Goal: Transaction & Acquisition: Purchase product/service

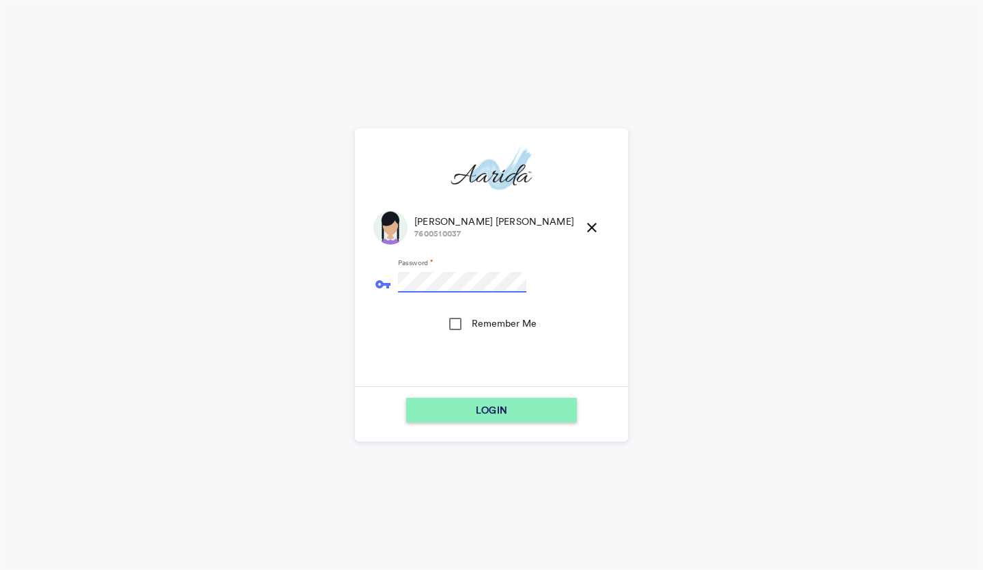
click at [406, 397] on button "LOGIN" at bounding box center [491, 409] width 171 height 25
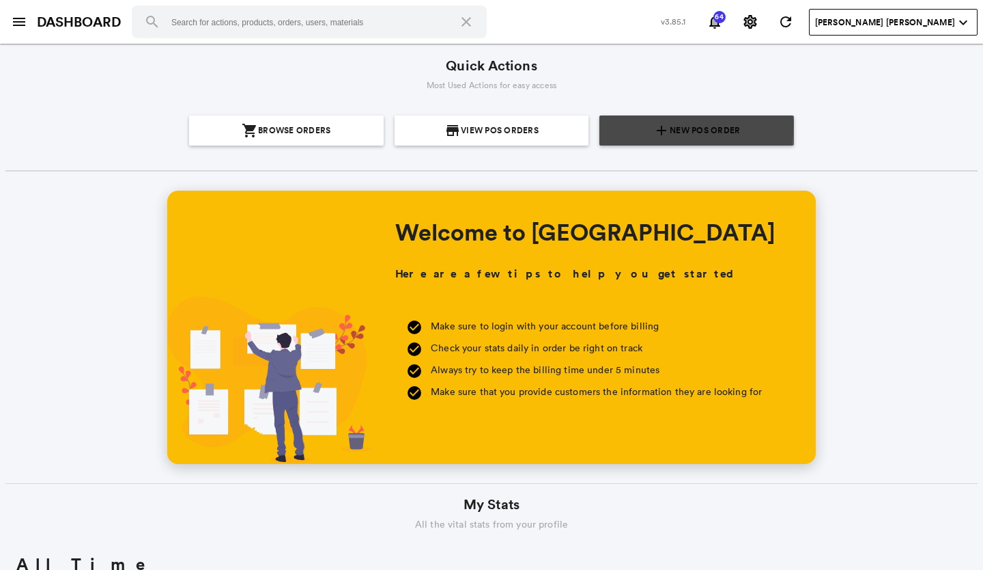
click at [676, 127] on span "New POS Order" at bounding box center [705, 130] width 70 height 30
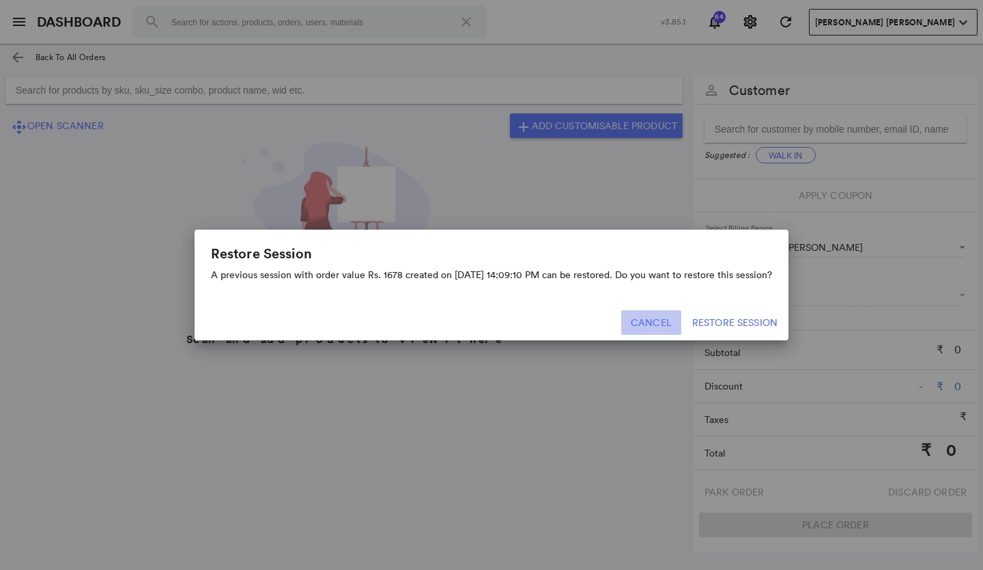
click at [657, 315] on button "Cancel" at bounding box center [651, 322] width 60 height 25
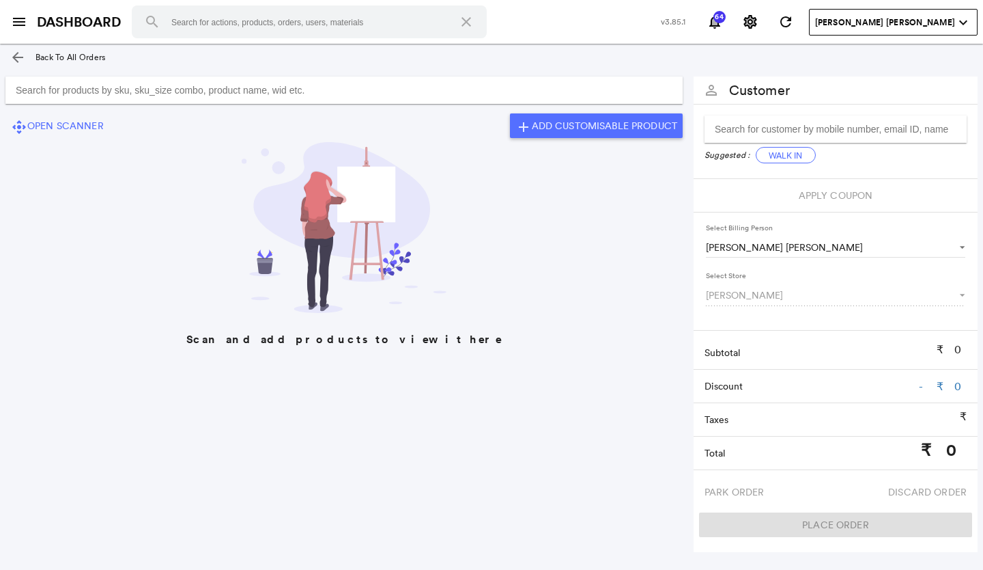
click at [201, 88] on input "Search for products by sku, sku_size combo, product name, wid etc." at bounding box center [343, 89] width 677 height 27
type input "ADRSEP0366"
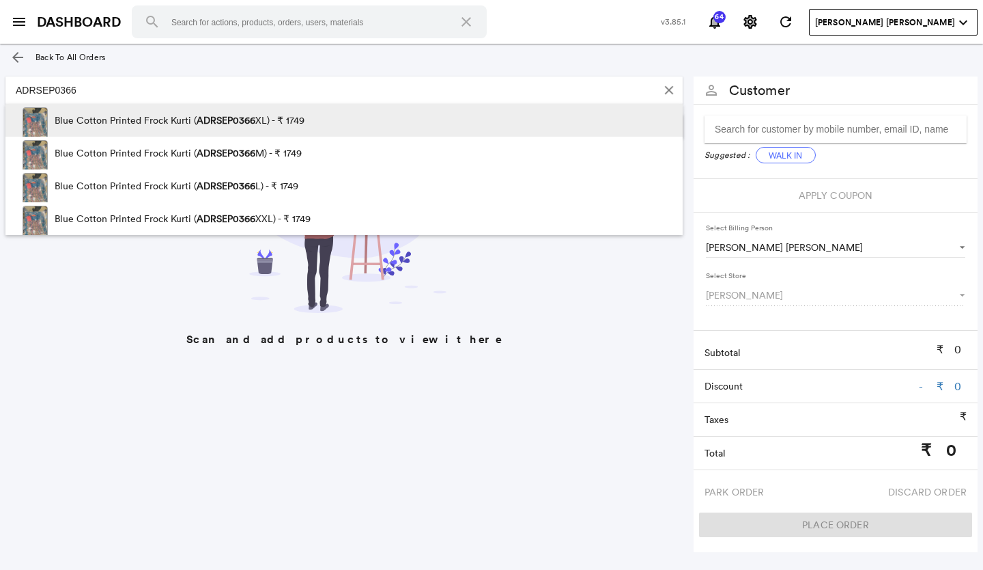
click at [246, 119] on span "ADRSEP0366" at bounding box center [226, 120] width 59 height 12
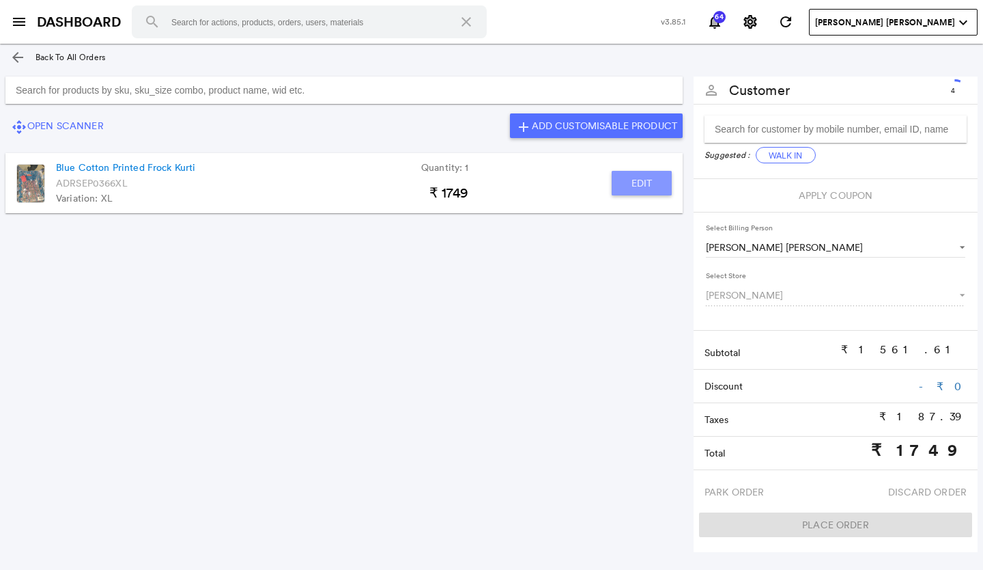
click at [647, 181] on button "Edit" at bounding box center [642, 183] width 60 height 25
type input "Blue Cotton Printed Frock Kurti"
type input "1"
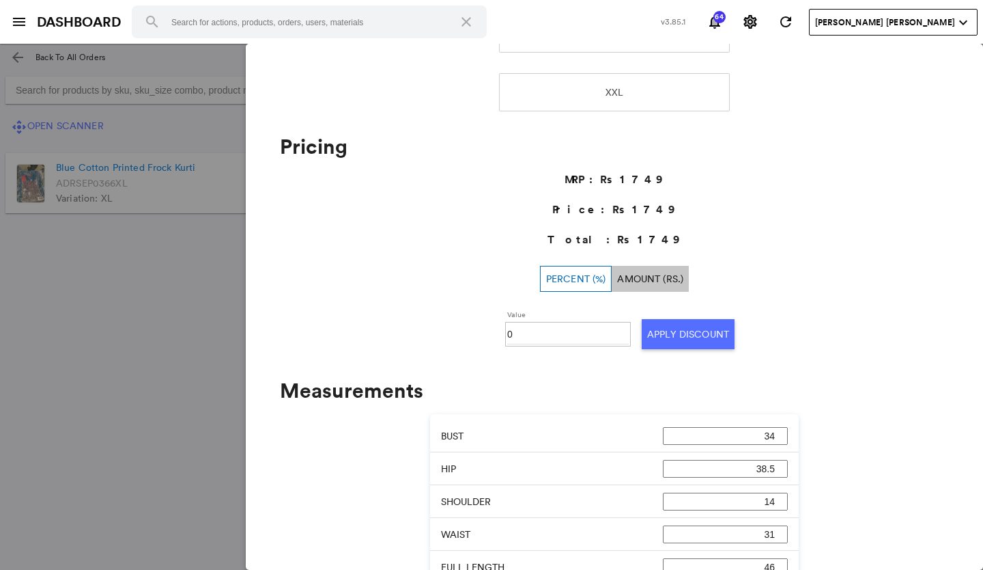
scroll to position [410, 0]
click at [518, 333] on input "0" at bounding box center [568, 333] width 122 height 20
type input "030"
click at [677, 326] on button "Apply Discount" at bounding box center [688, 333] width 93 height 30
click at [212, 381] on md-backdrop at bounding box center [491, 307] width 983 height 526
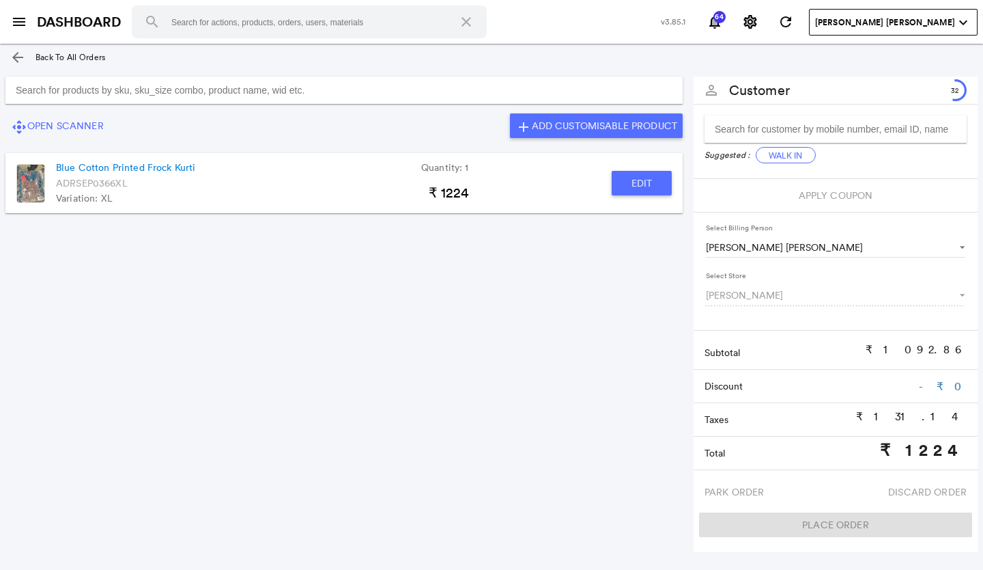
drag, startPoint x: 31, startPoint y: 92, endPoint x: 87, endPoint y: 72, distance: 60.0
click at [40, 87] on input "Search for products by sku, sku_size combo, product name, wid etc." at bounding box center [343, 89] width 677 height 27
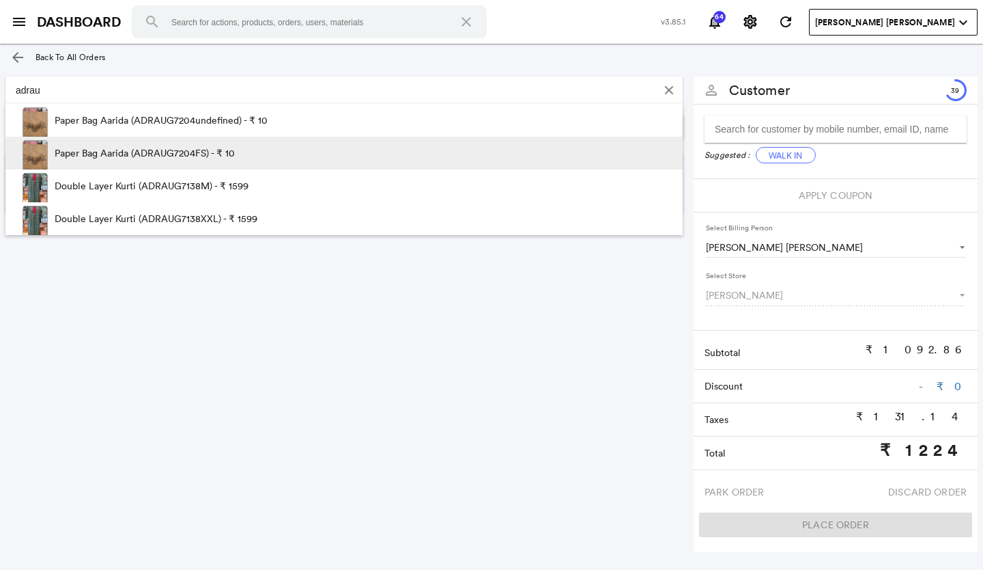
type input "adrau"
click at [120, 155] on p "Paper Bag Aarida (ADRAUG7204FS) - ₹ 10" at bounding box center [145, 153] width 180 height 33
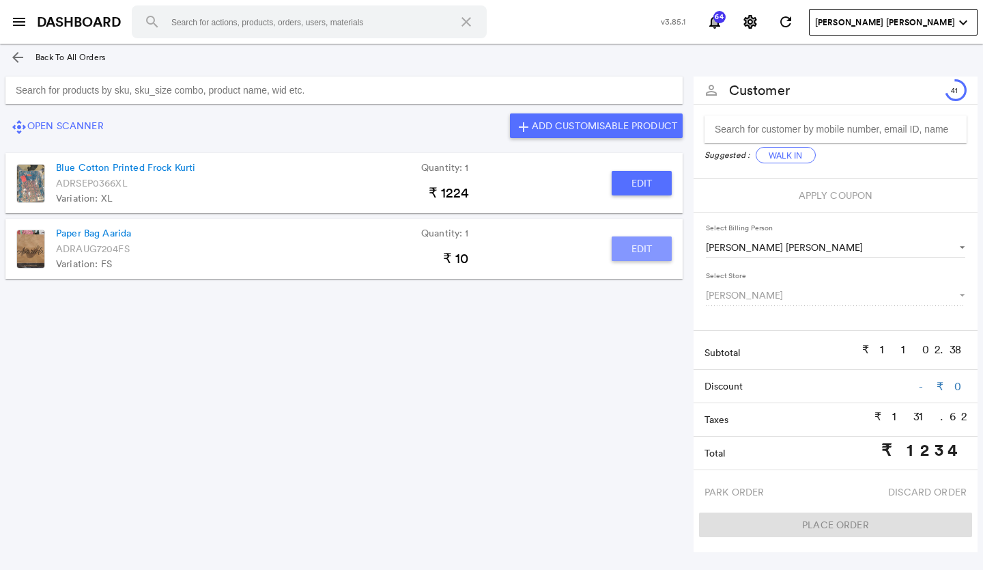
click at [651, 248] on button "Edit" at bounding box center [642, 248] width 60 height 25
type input "Paper Bag Aarida"
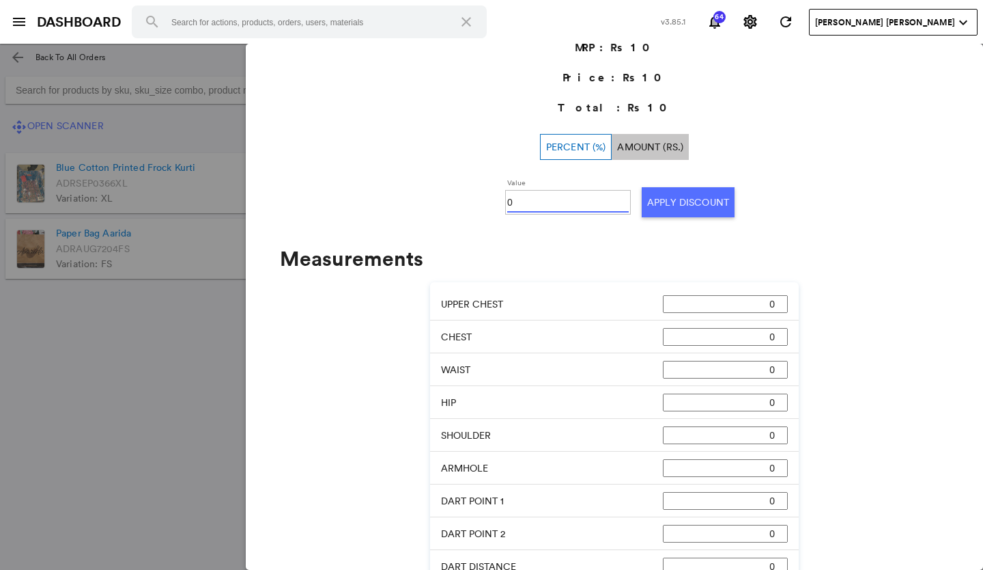
click at [539, 201] on input "0" at bounding box center [568, 202] width 122 height 20
type input "0100"
click at [662, 203] on button "Apply Discount" at bounding box center [688, 202] width 93 height 30
click at [62, 328] on md-backdrop at bounding box center [491, 307] width 983 height 526
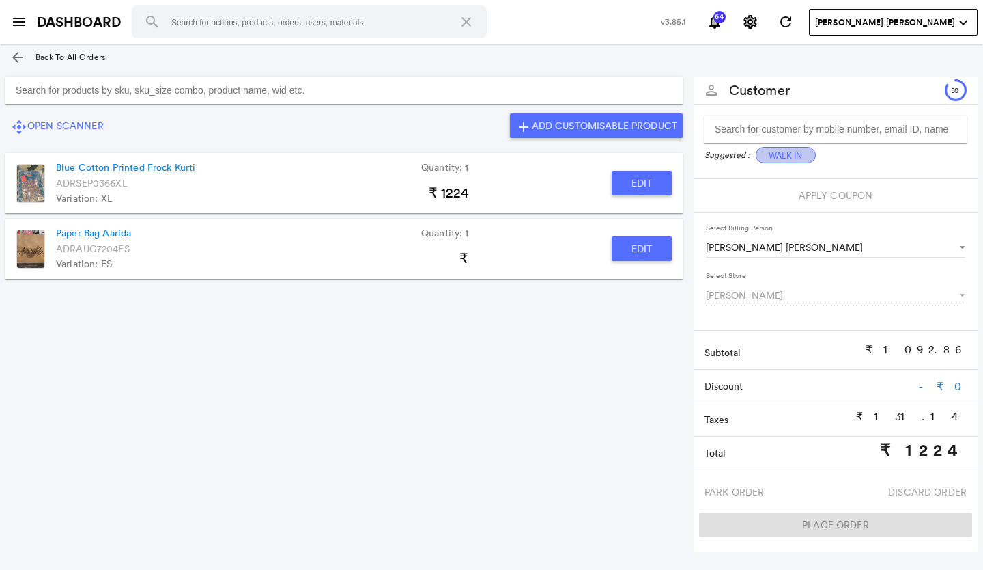
click at [778, 152] on button "Walk In" at bounding box center [786, 155] width 60 height 16
click at [785, 154] on button "Walk In" at bounding box center [786, 155] width 60 height 16
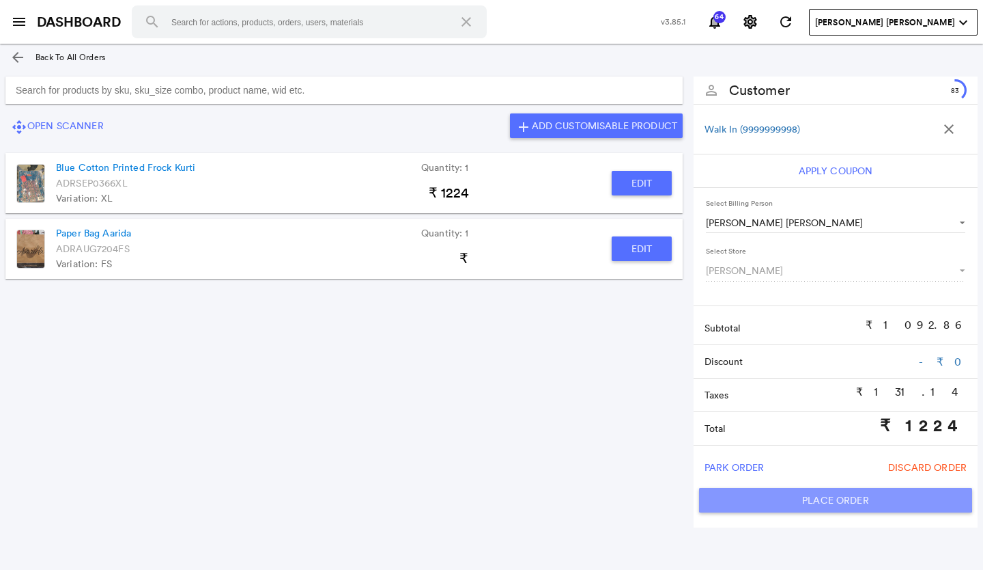
click at [759, 498] on button "Place Order" at bounding box center [835, 500] width 273 height 25
type input "1224"
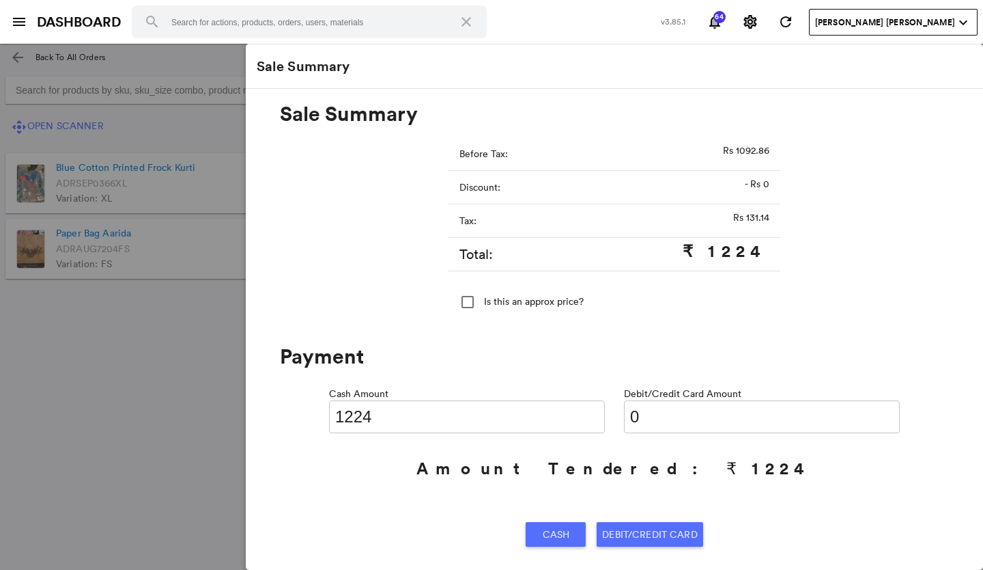
click at [555, 531] on span "Cash" at bounding box center [556, 534] width 27 height 25
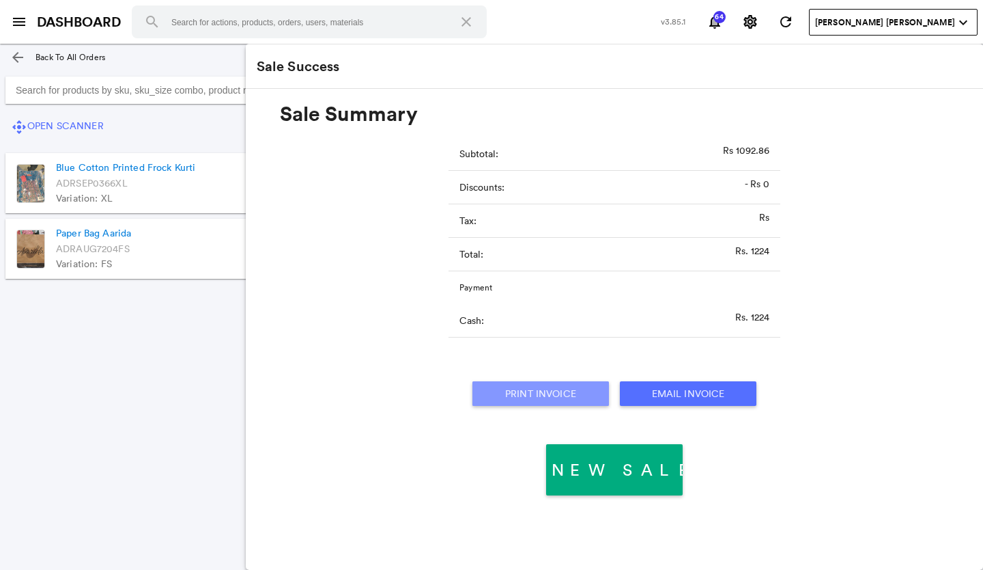
click at [578, 387] on button "Print Invoice" at bounding box center [541, 393] width 137 height 25
click at [13, 53] on md-icon "arrow_back" at bounding box center [18, 57] width 16 height 16
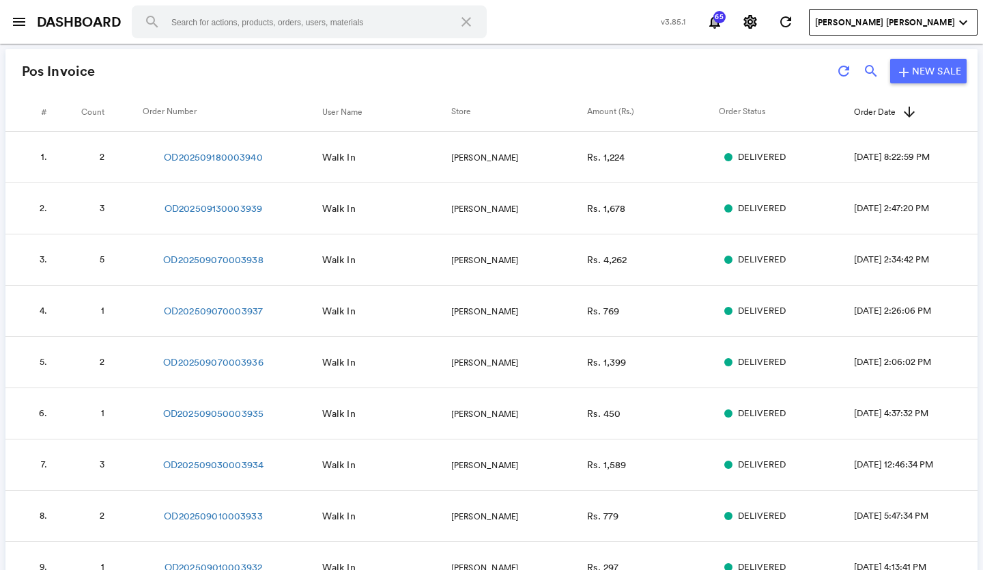
click at [201, 164] on td "OD202509180003940" at bounding box center [232, 157] width 179 height 51
click at [206, 156] on link "OD202509180003940" at bounding box center [213, 157] width 98 height 14
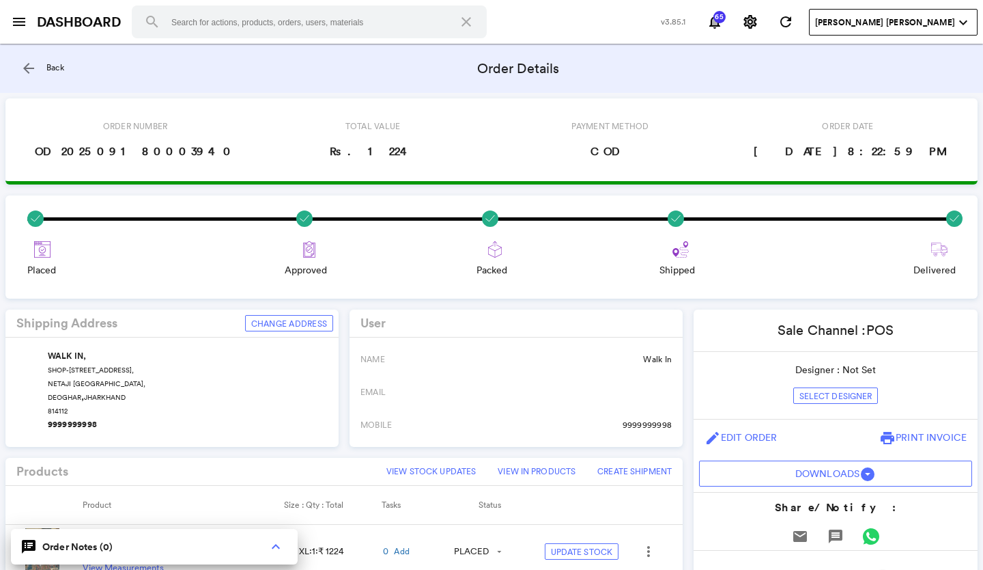
click at [25, 70] on md-icon "arrow_back" at bounding box center [28, 68] width 16 height 16
